Goal: Task Accomplishment & Management: Manage account settings

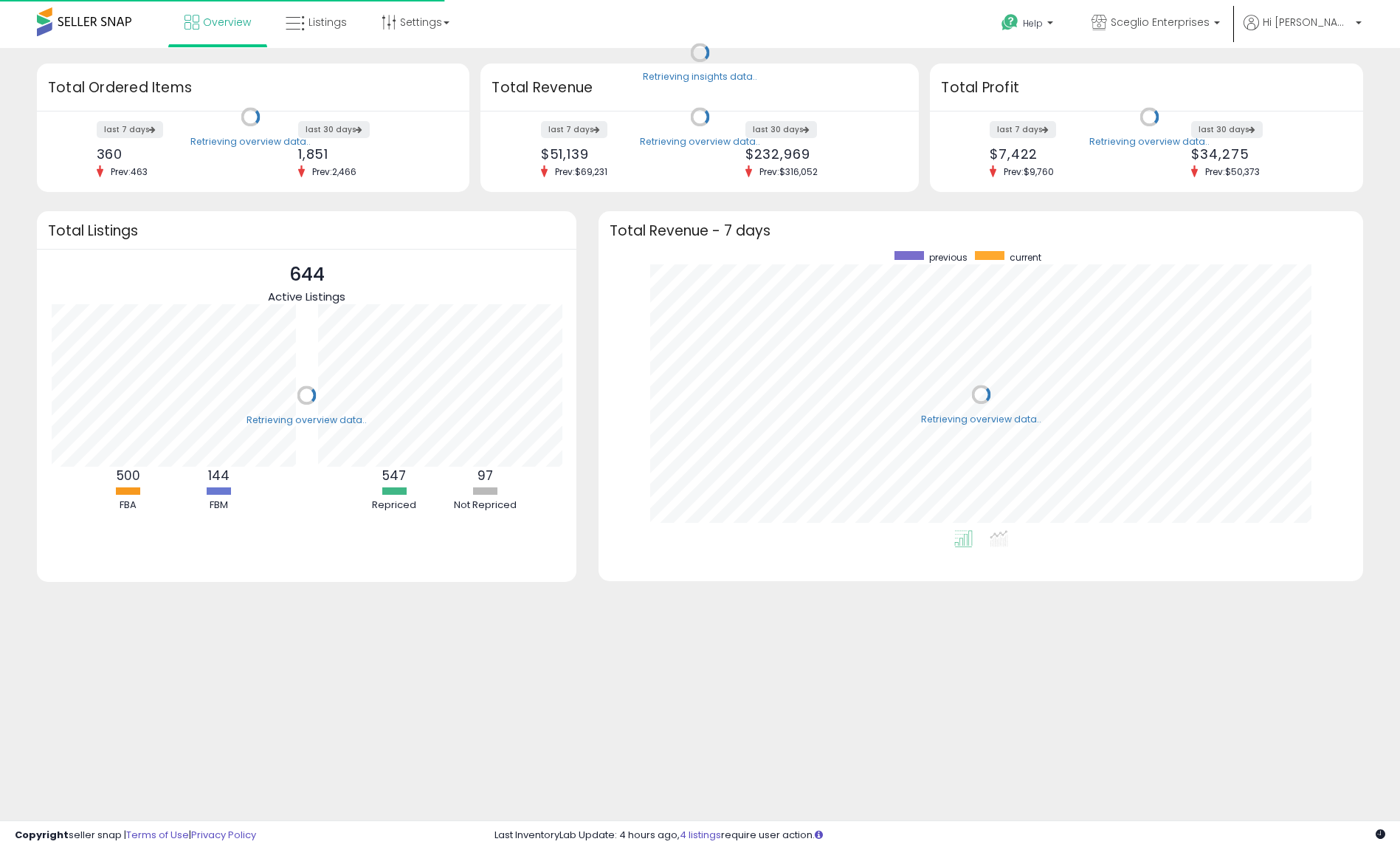
scroll to position [279, 735]
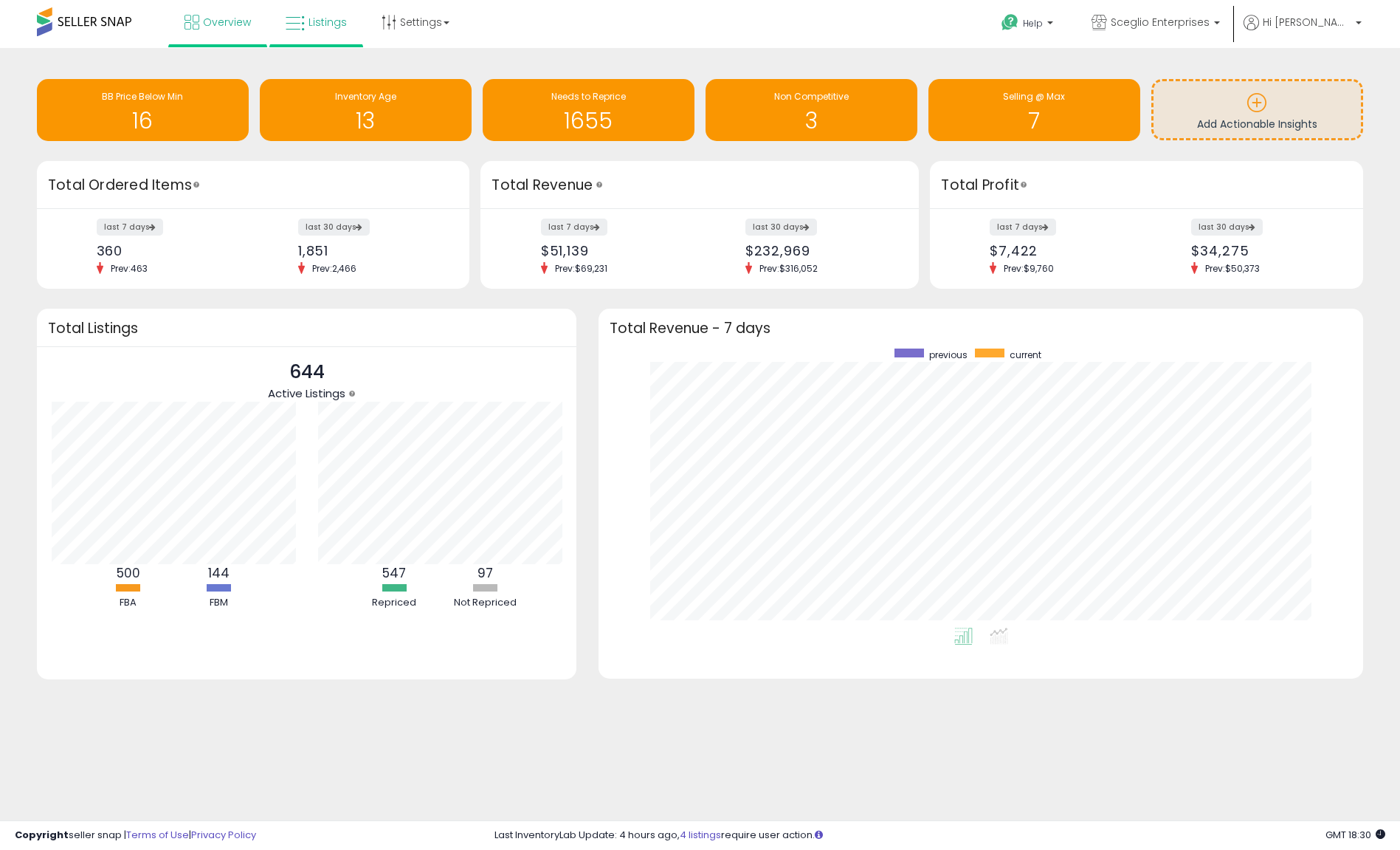
click at [345, 24] on link "Listings" at bounding box center [316, 22] width 83 height 45
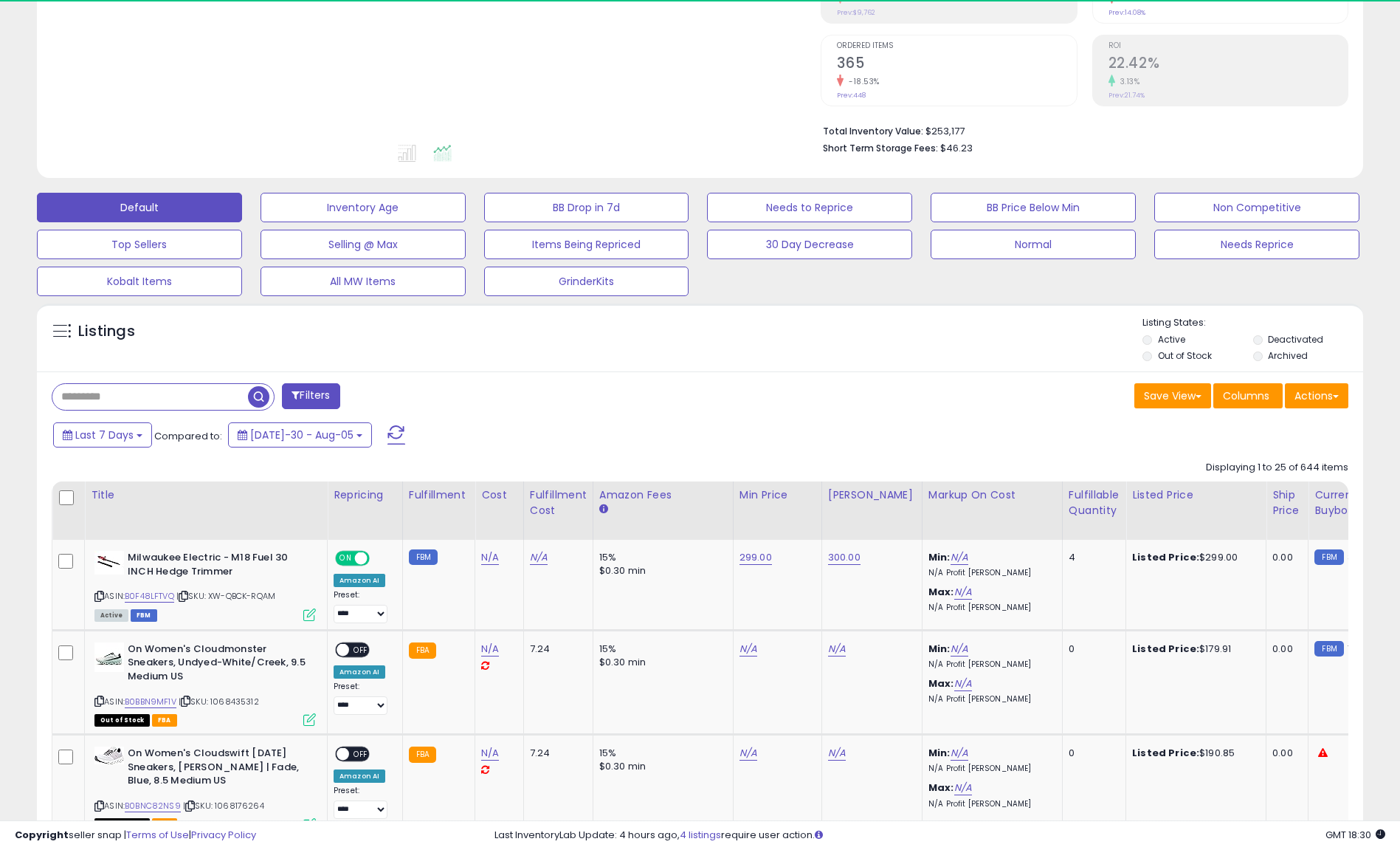
scroll to position [303, 770]
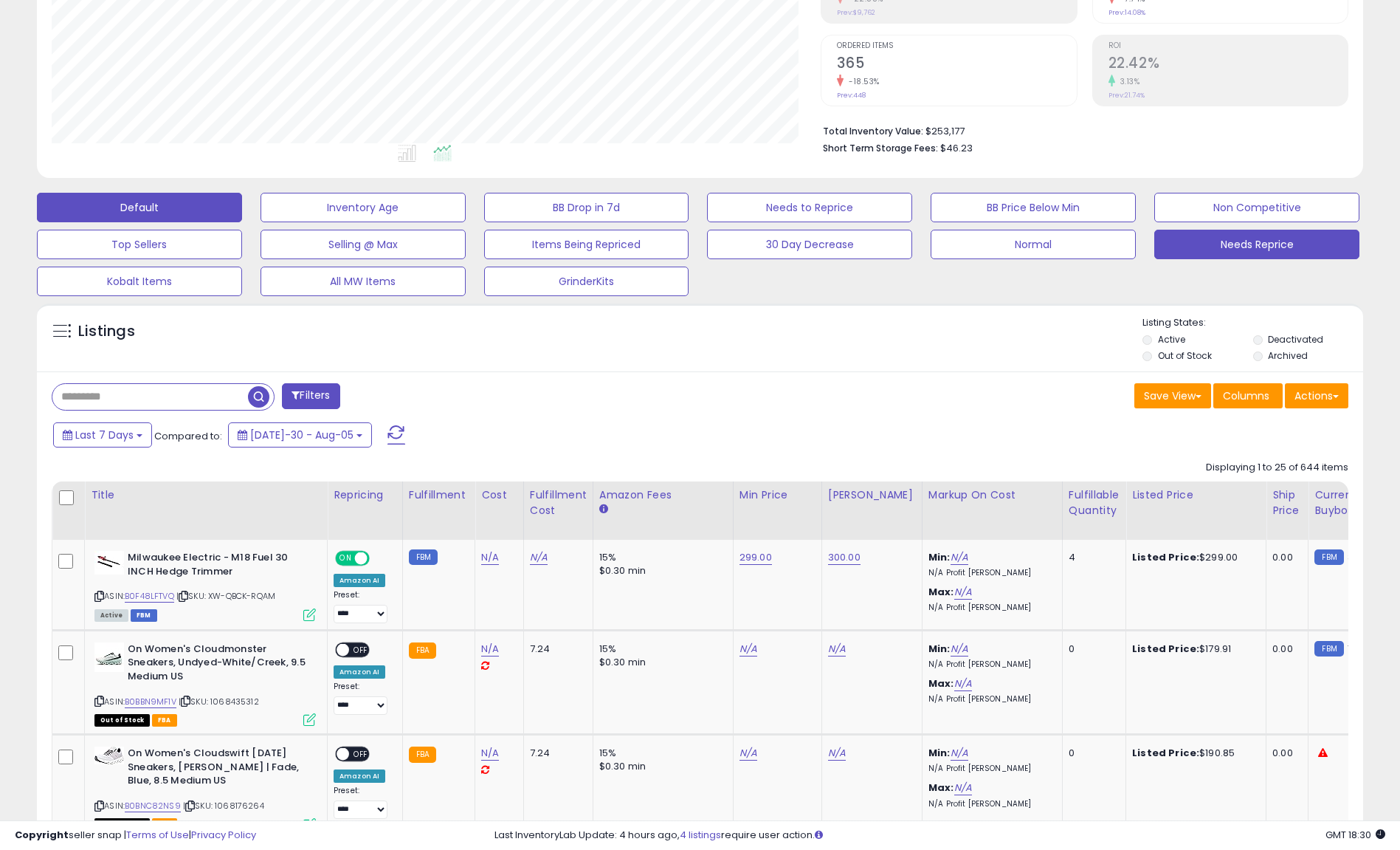
click at [466, 222] on button "Needs Reprice" at bounding box center [363, 207] width 205 height 29
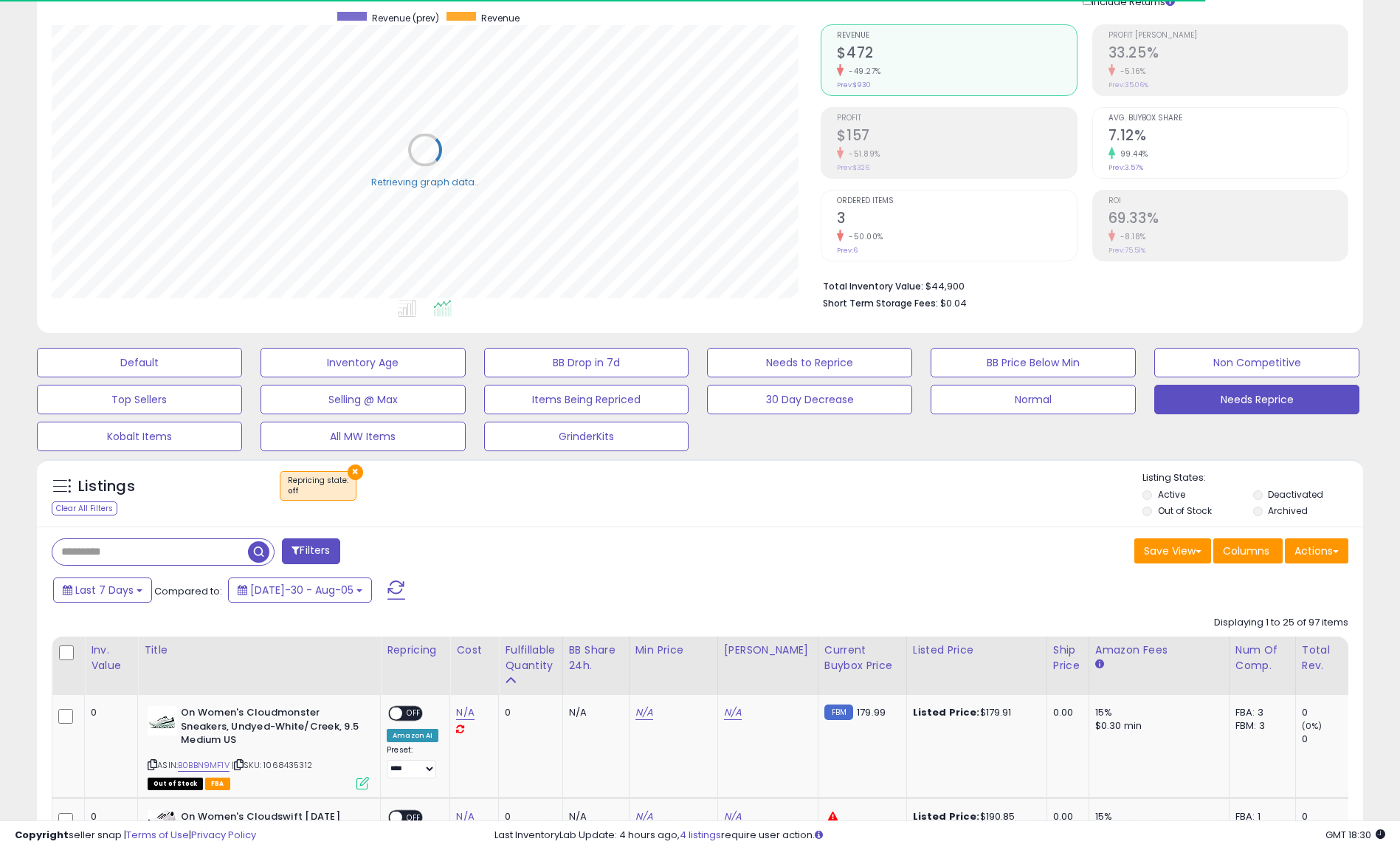
scroll to position [455, 0]
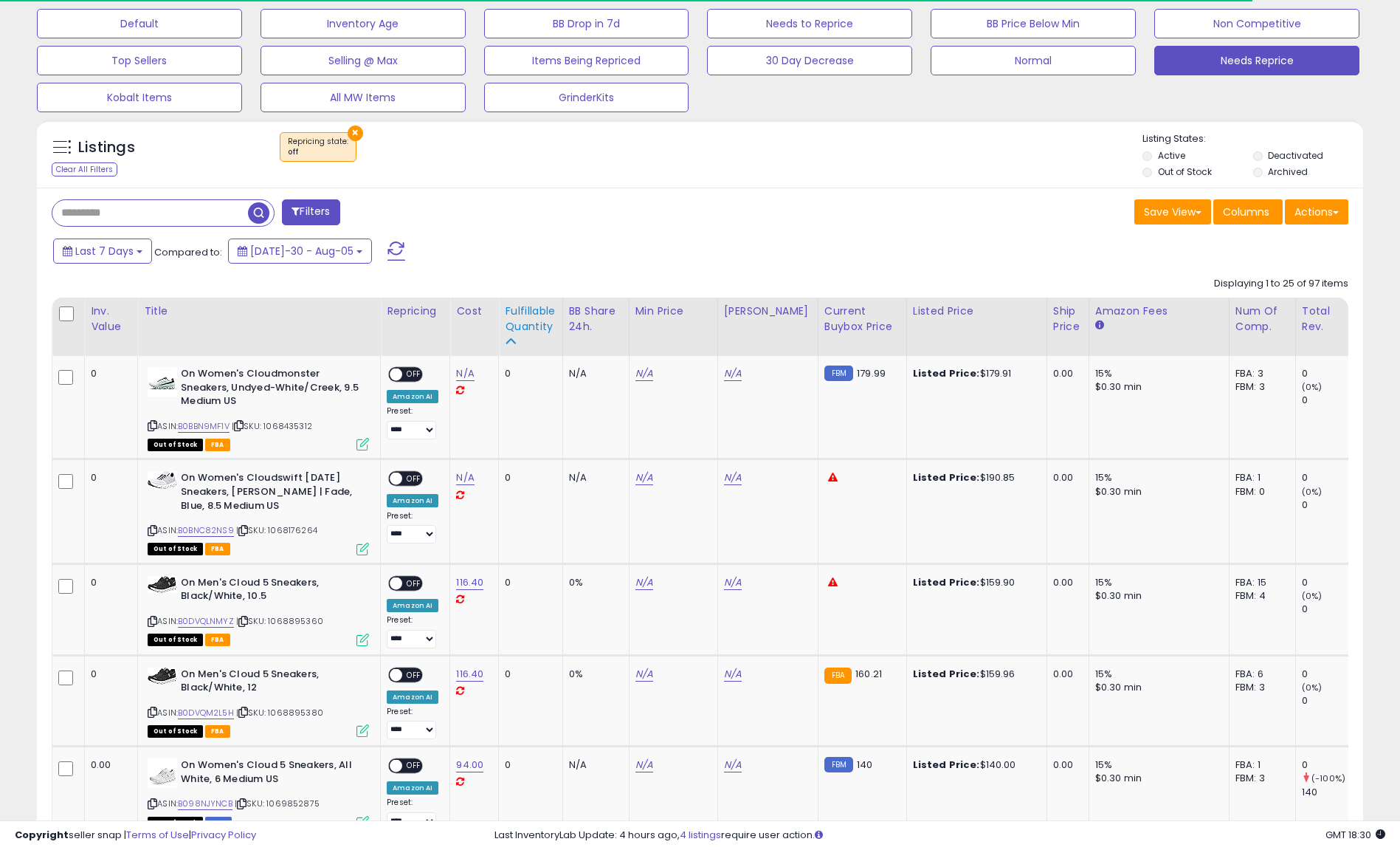
click at [517, 313] on div "Fulfillable Quantity" at bounding box center [530, 319] width 51 height 31
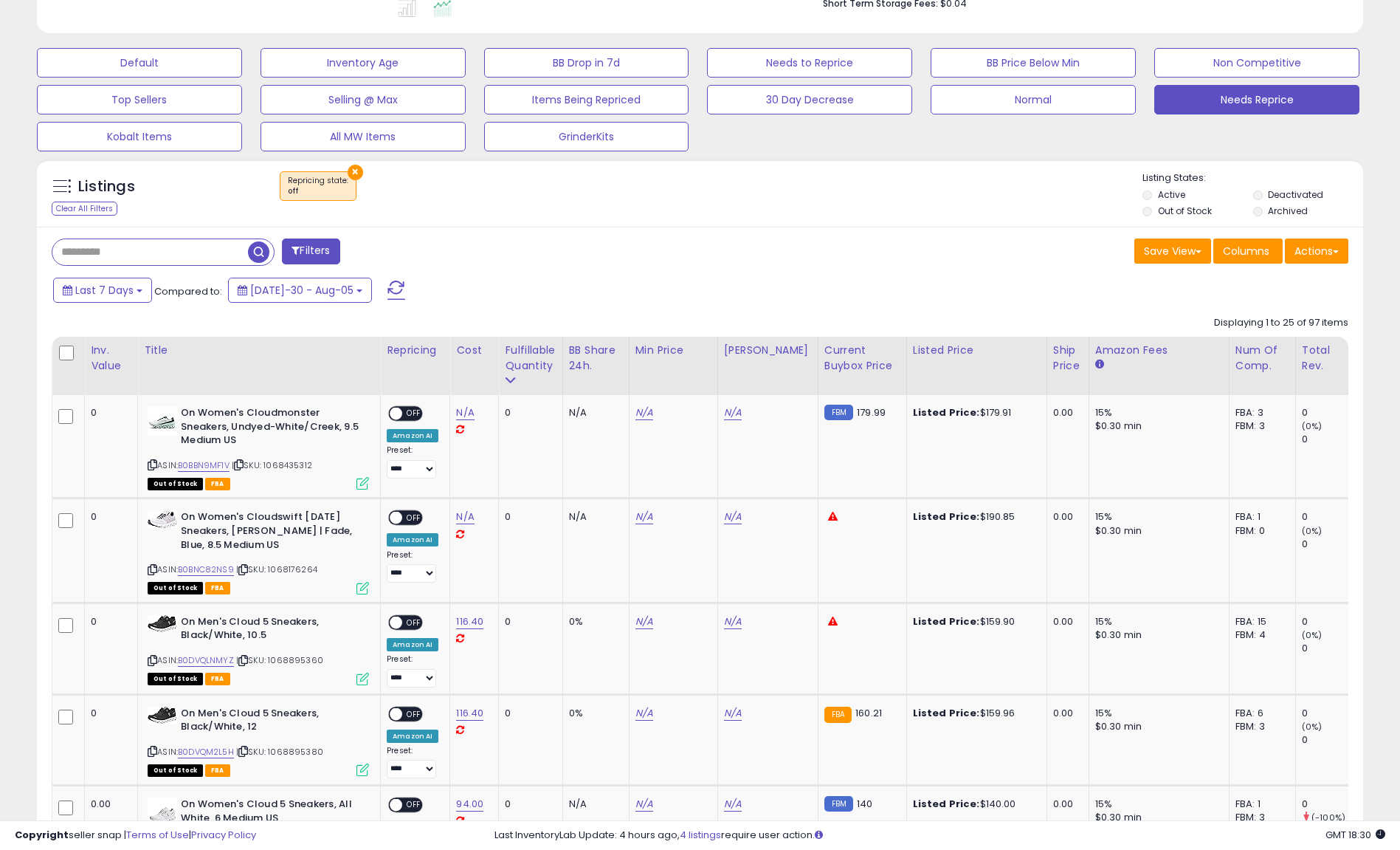
scroll to position [437, 0]
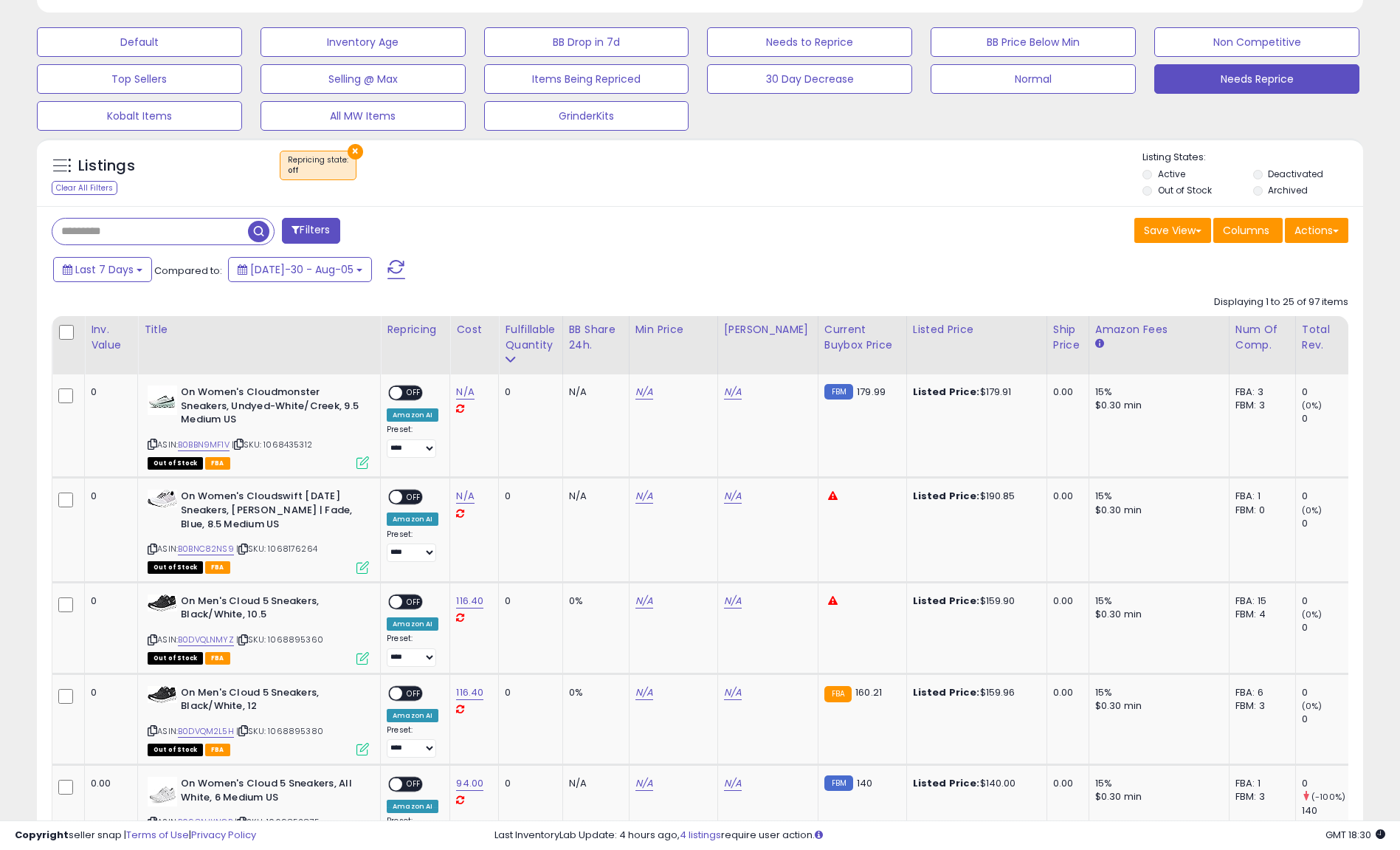
click at [353, 145] on button "×" at bounding box center [355, 151] width 15 height 15
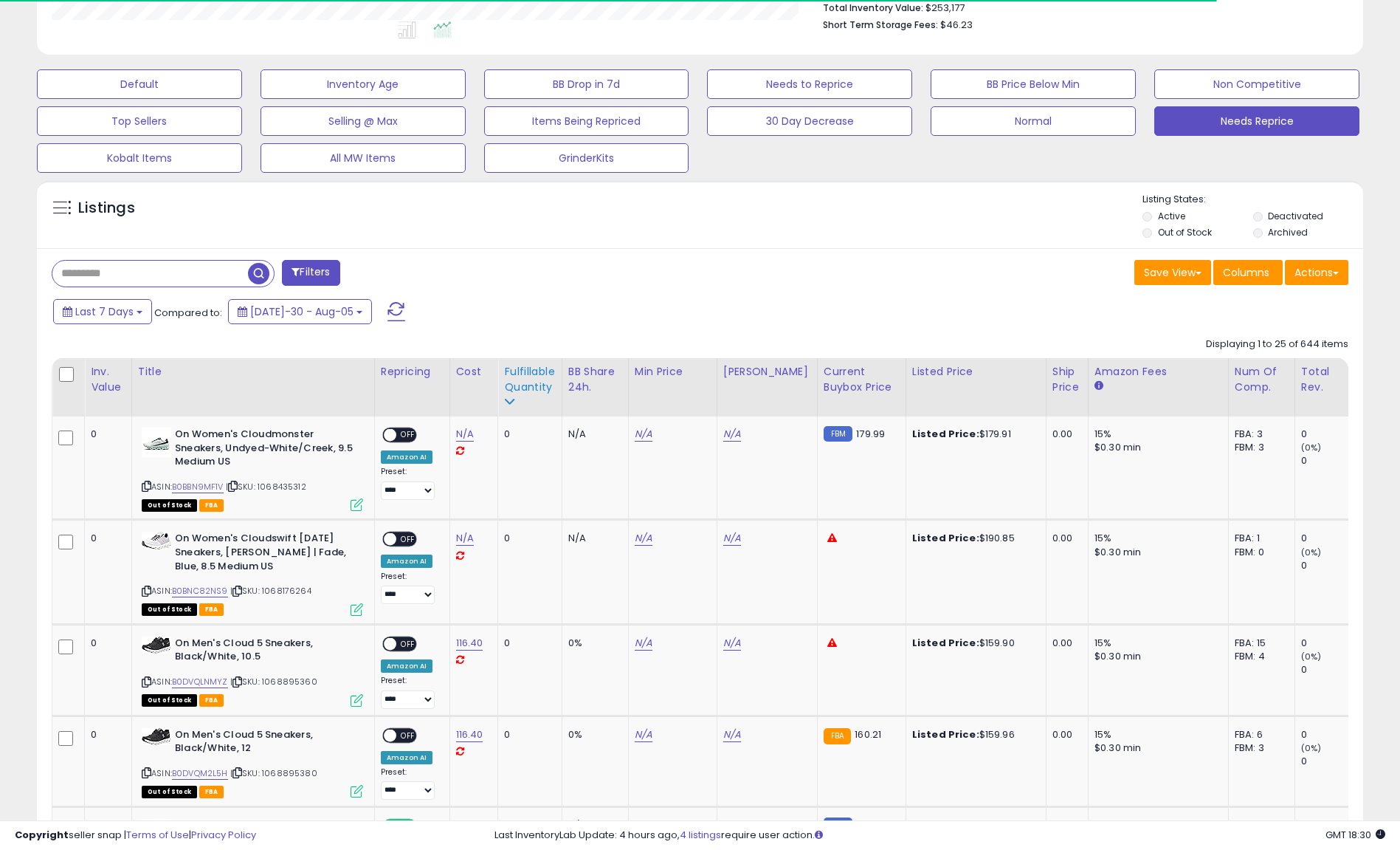
click at [526, 385] on div "Fulfillable Quantity" at bounding box center [529, 379] width 51 height 31
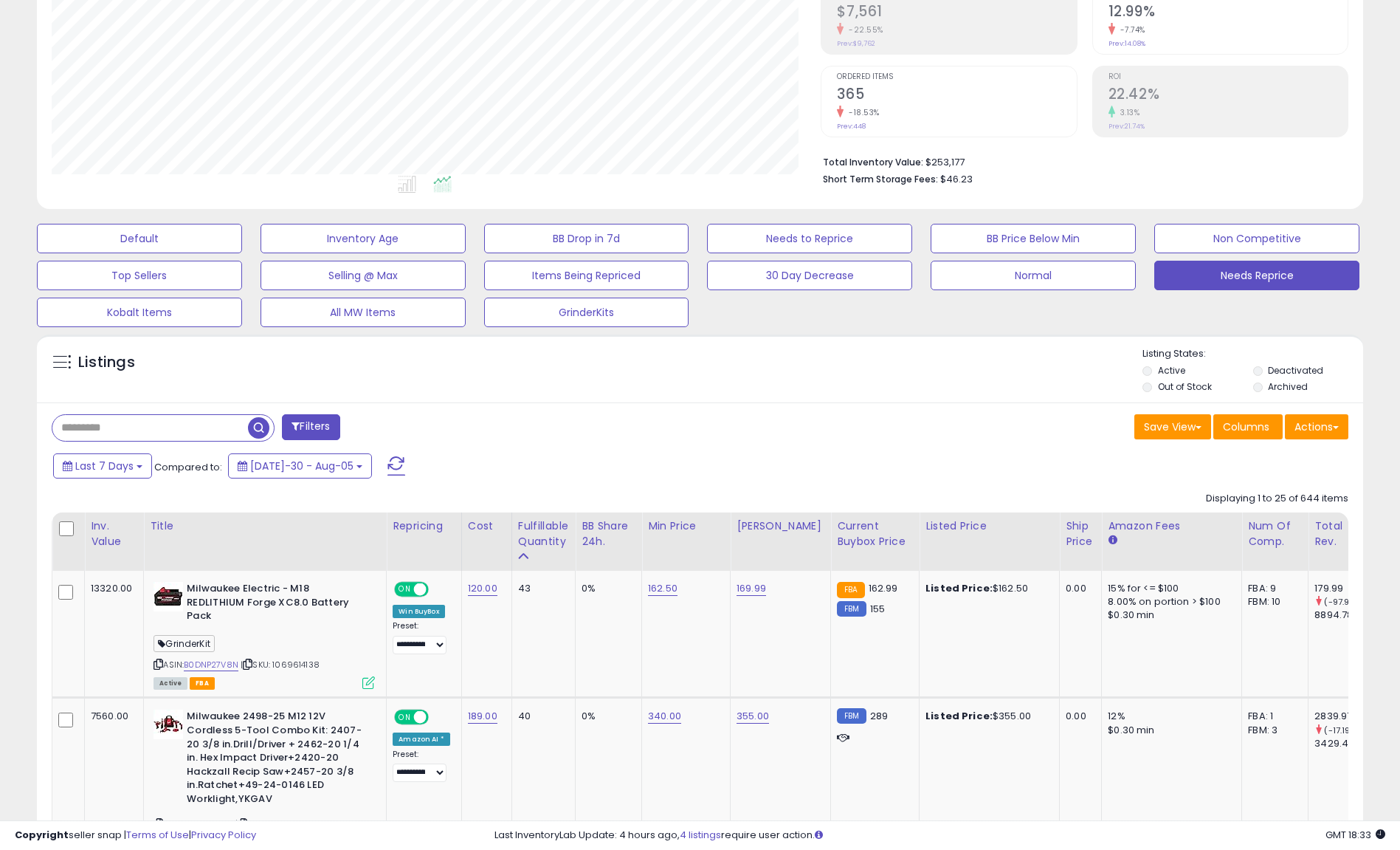
scroll to position [280, 0]
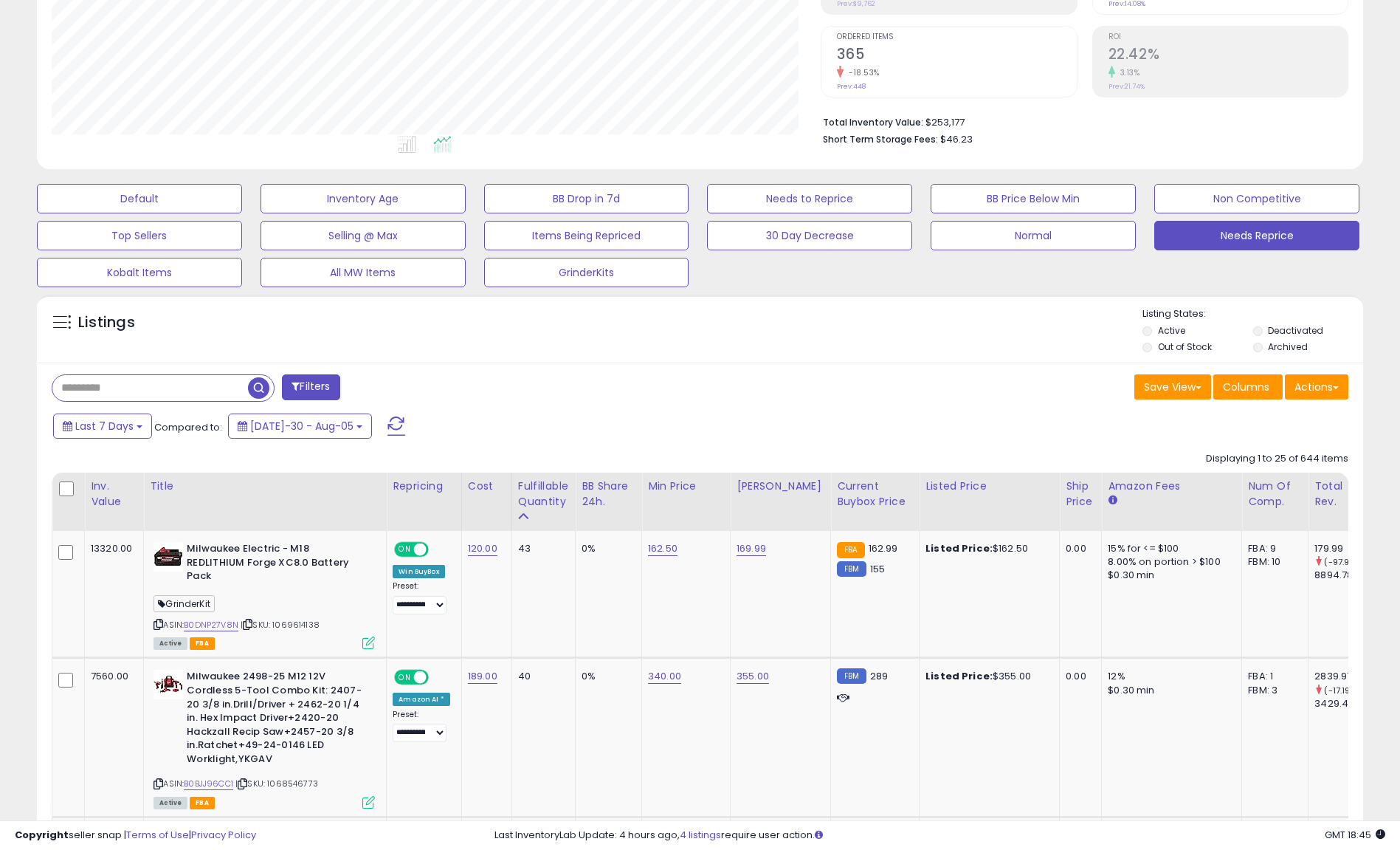
click at [253, 258] on div "Needs Reprice" at bounding box center [141, 272] width 224 height 29
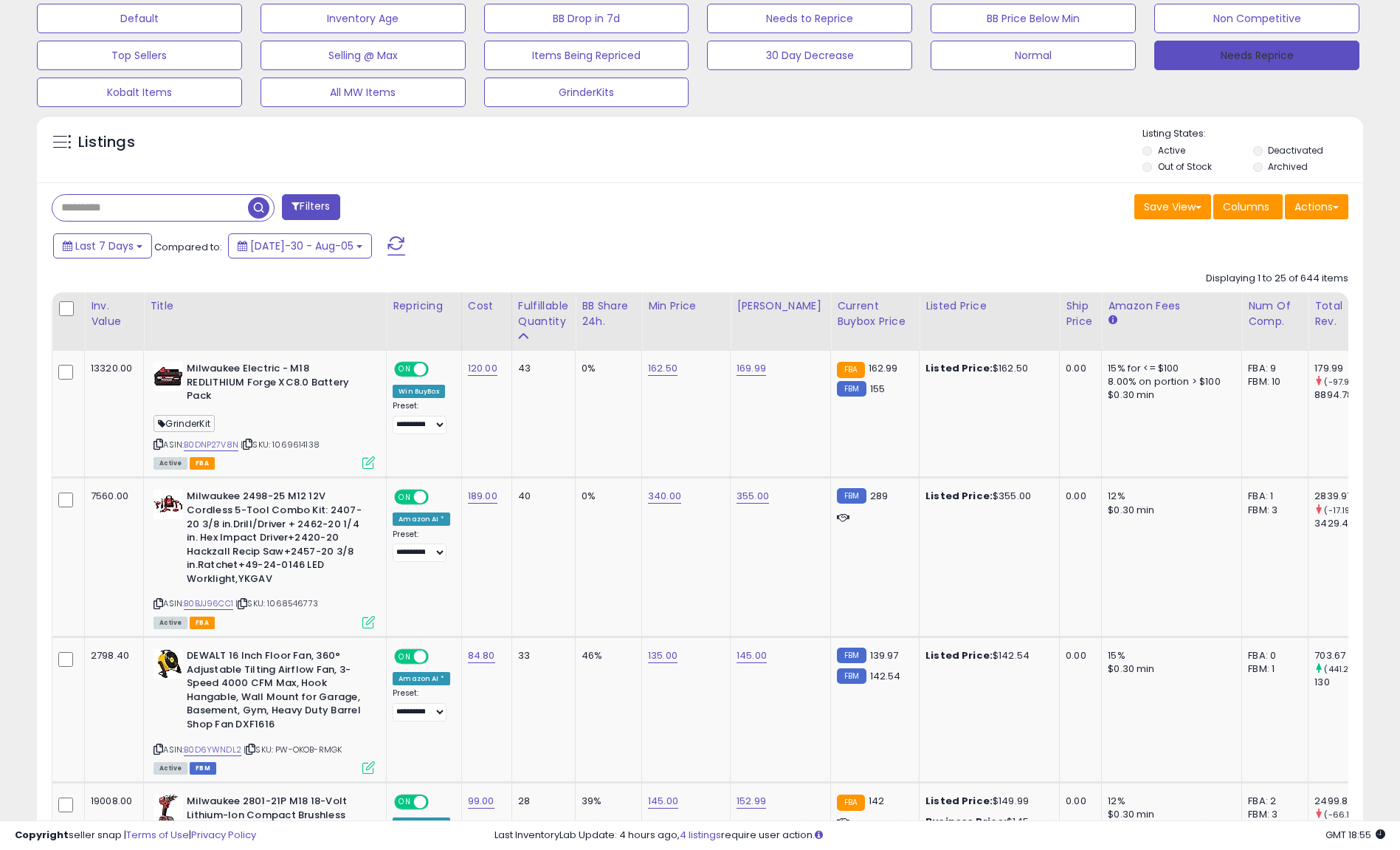
click at [1169, 42] on button "Needs Reprice" at bounding box center [1257, 55] width 205 height 29
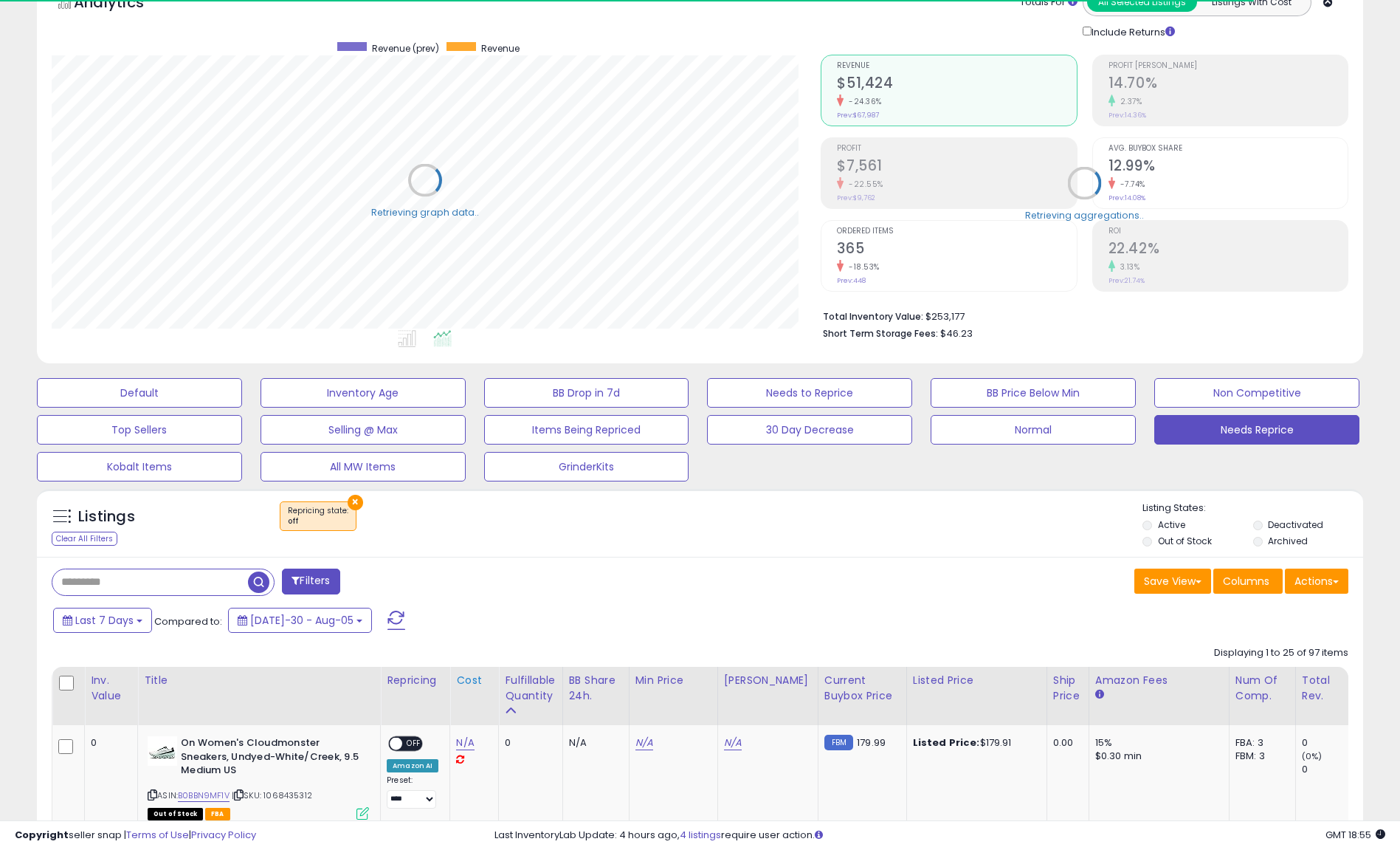
drag, startPoint x: 1195, startPoint y: 3, endPoint x: 488, endPoint y: 696, distance: 990.0
click at [488, 696] on th "Cost" at bounding box center [475, 695] width 49 height 58
click at [521, 683] on div "Fulfillable Quantity" at bounding box center [530, 688] width 51 height 31
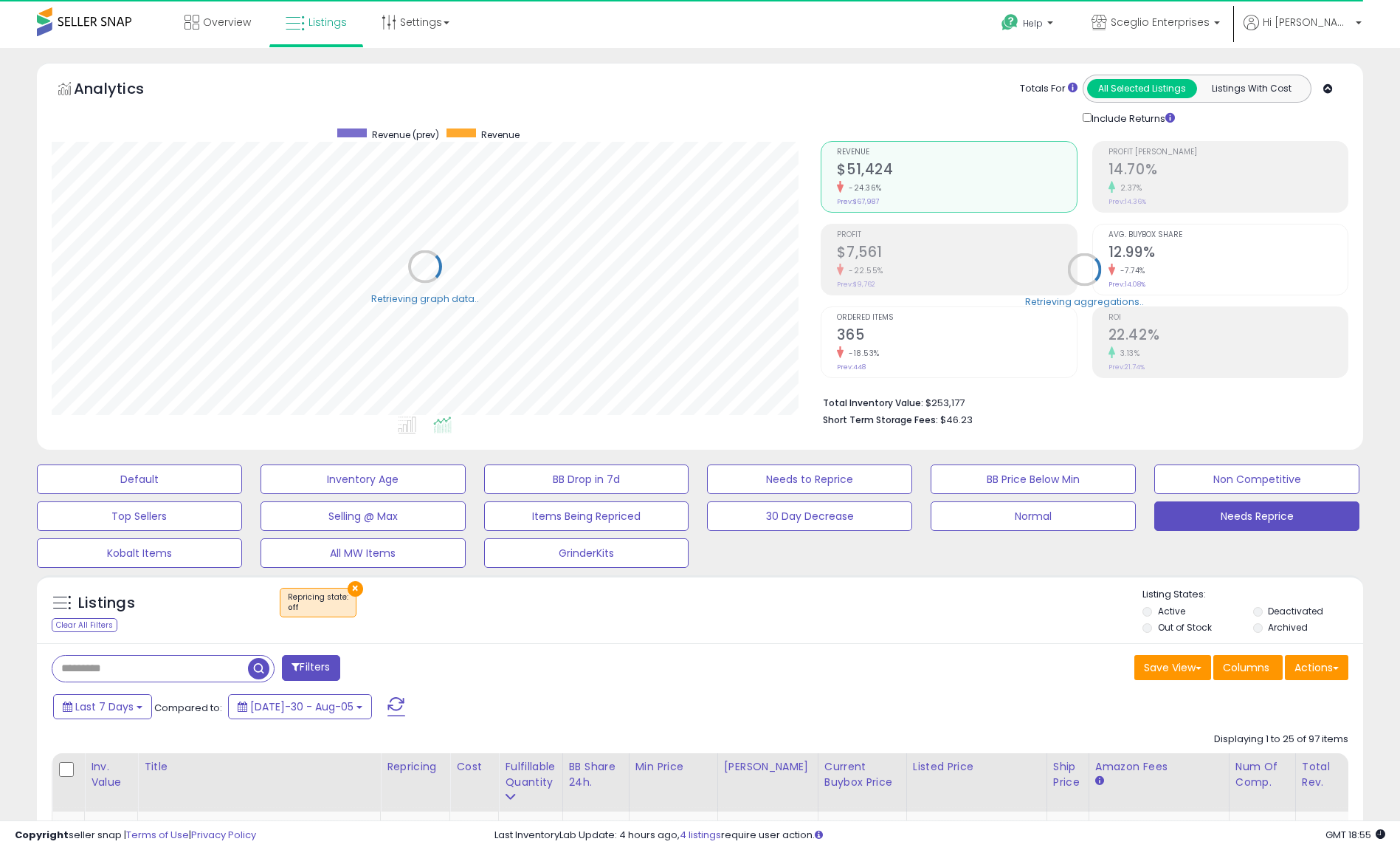
scroll to position [0, 0]
